Goal: Check status: Check status

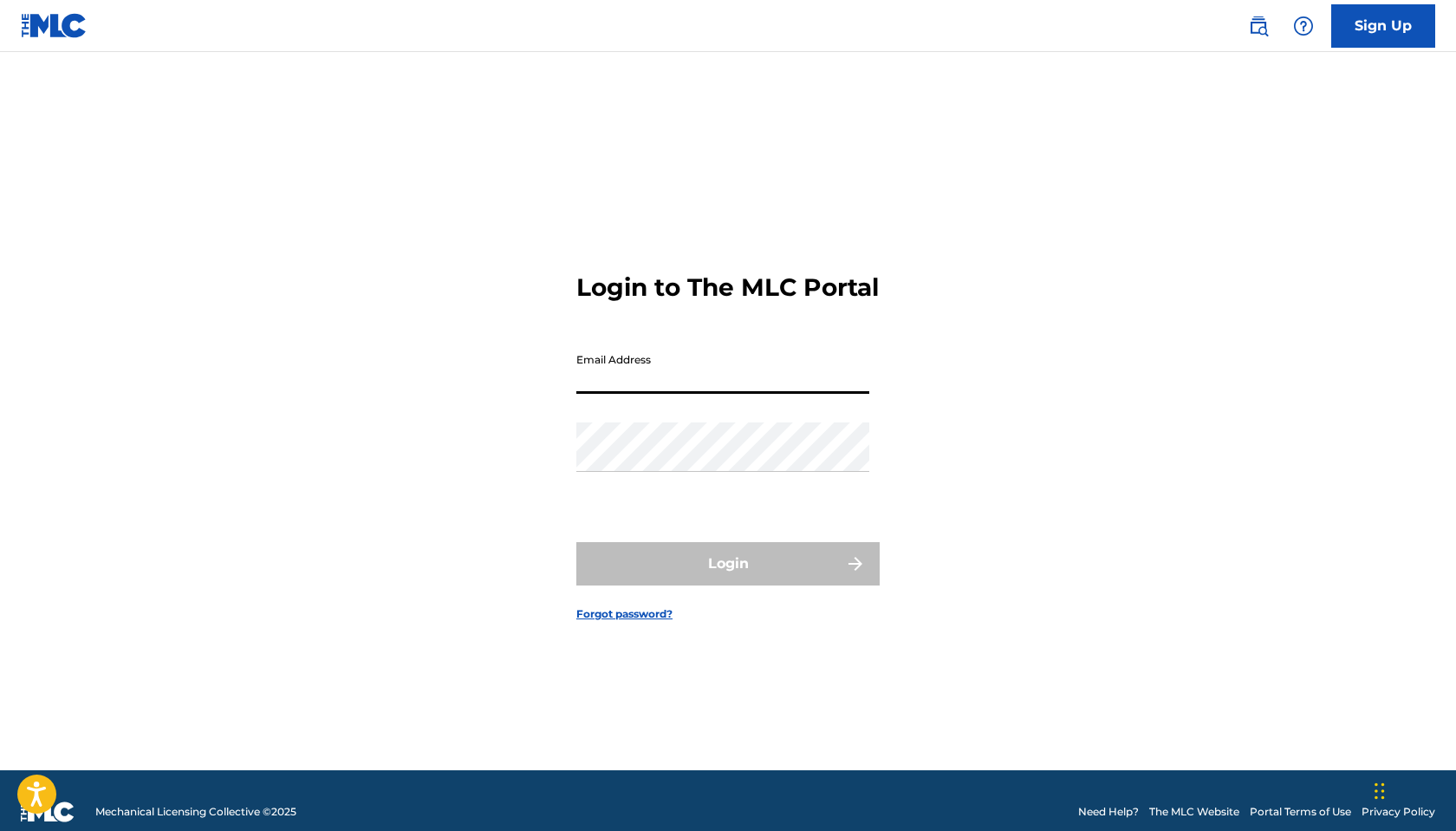
type input "[EMAIL_ADDRESS][DOMAIN_NAME]"
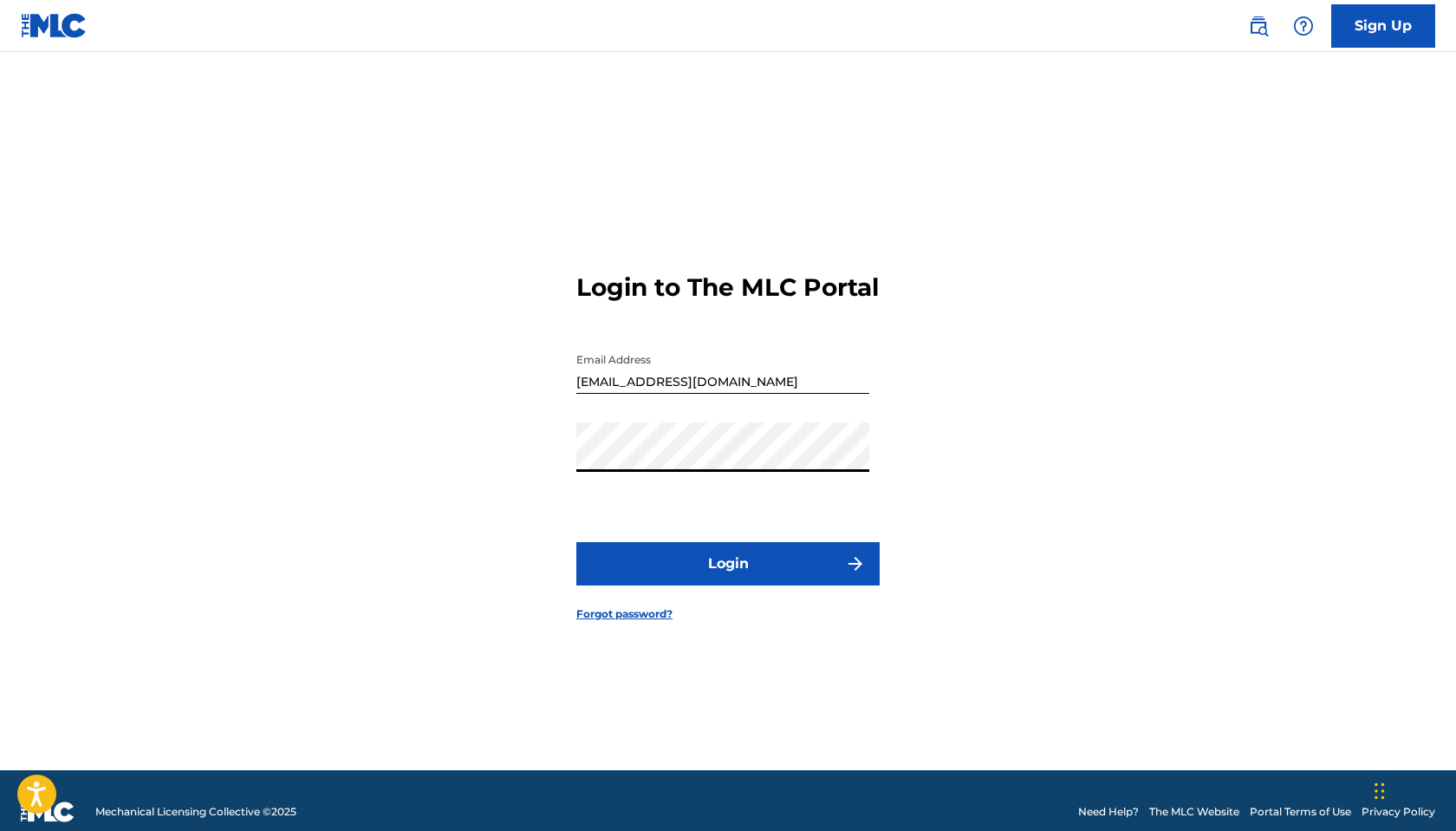
click at [727, 568] on button "Login" at bounding box center [728, 563] width 304 height 44
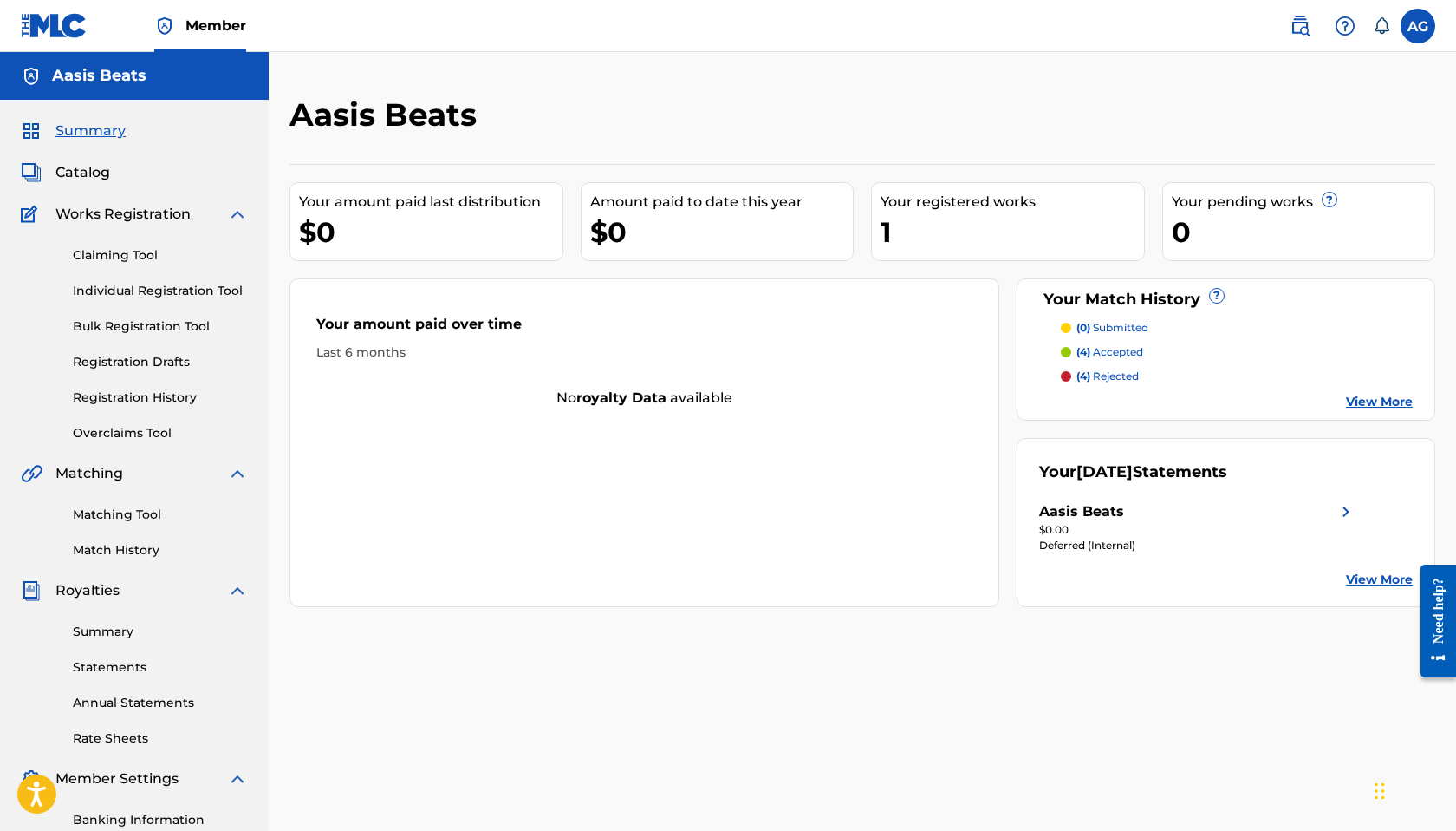
click at [162, 398] on link "Registration History" at bounding box center [161, 398] width 175 height 18
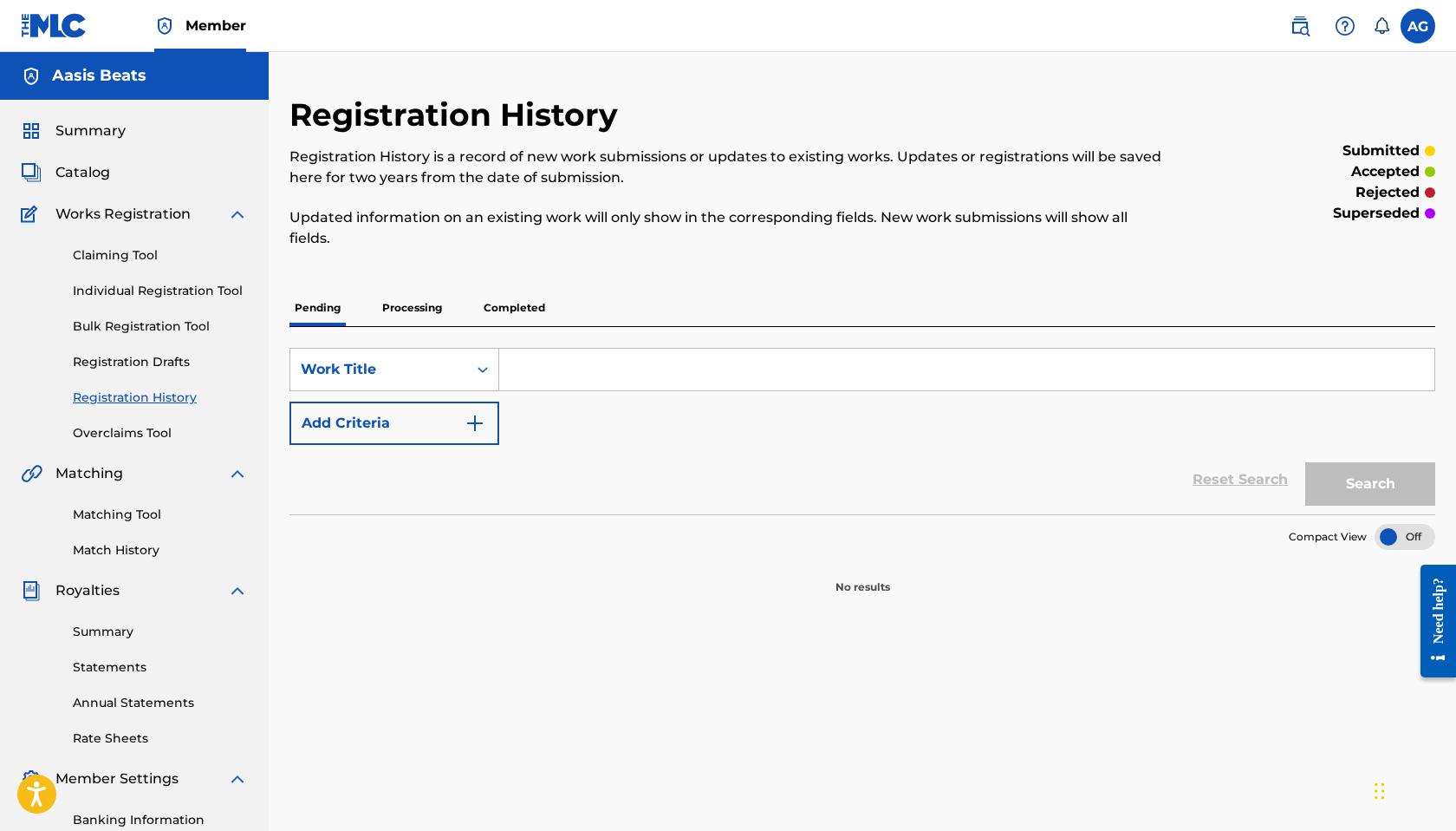
click at [393, 306] on p "Processing" at bounding box center [412, 307] width 71 height 37
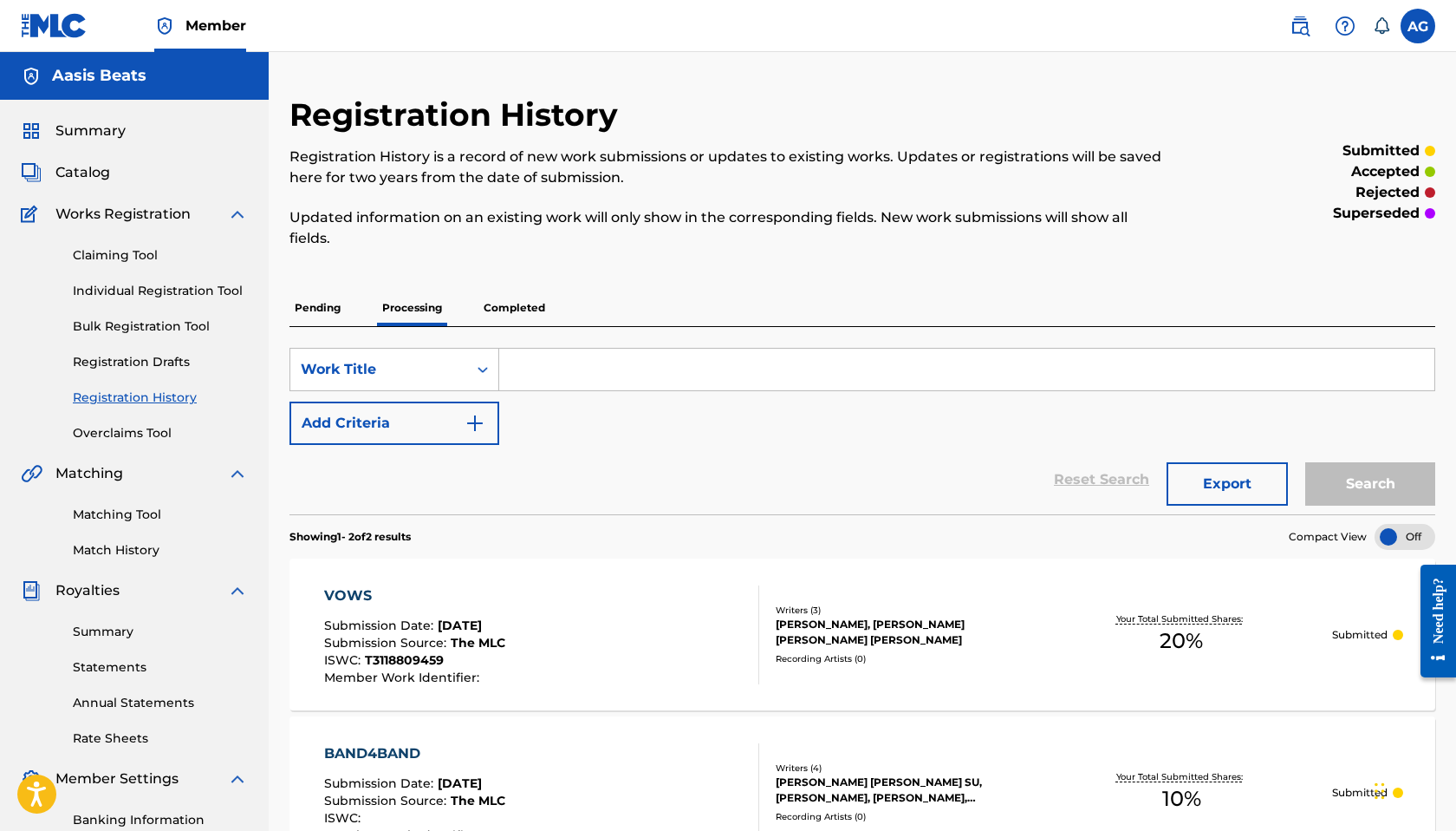
click at [102, 168] on span "Catalog" at bounding box center [82, 172] width 54 height 21
